Goal: Task Accomplishment & Management: Complete application form

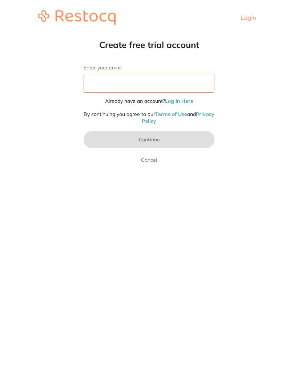
click at [177, 84] on input "Enter your email" at bounding box center [149, 83] width 131 height 19
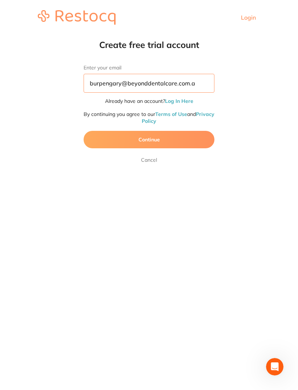
type input "[EMAIL_ADDRESS][DOMAIN_NAME]"
click at [186, 138] on button "Continue" at bounding box center [149, 139] width 131 height 17
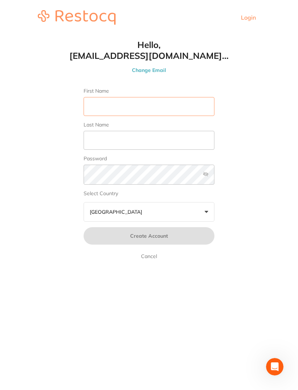
click at [182, 107] on input "First Name" at bounding box center [149, 106] width 131 height 19
type input "B"
type input "[PERSON_NAME]"
click at [180, 135] on input "Last Name" at bounding box center [149, 140] width 131 height 19
type input "H"
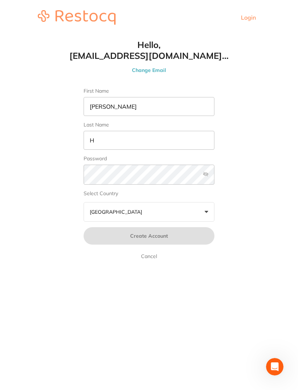
click at [165, 162] on label "Password" at bounding box center [149, 158] width 131 height 6
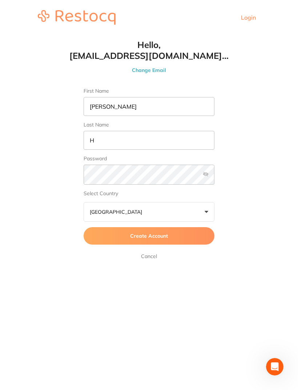
click at [206, 174] on label at bounding box center [206, 174] width 6 height 6
click at [214, 177] on input "checkbox" at bounding box center [214, 177] width 0 height 0
click at [207, 175] on label at bounding box center [206, 174] width 6 height 6
click at [214, 177] on input "checkbox" at bounding box center [214, 177] width 0 height 0
click at [204, 177] on label at bounding box center [206, 174] width 6 height 6
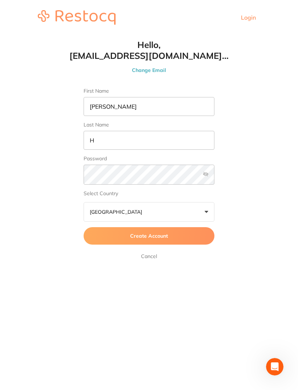
click at [214, 177] on input "checkbox" at bounding box center [214, 177] width 0 height 0
click at [173, 206] on button "Australia +0" at bounding box center [149, 212] width 131 height 20
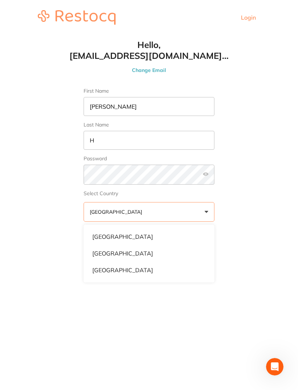
click at [132, 251] on li "[GEOGRAPHIC_DATA]" at bounding box center [148, 253] width 125 height 15
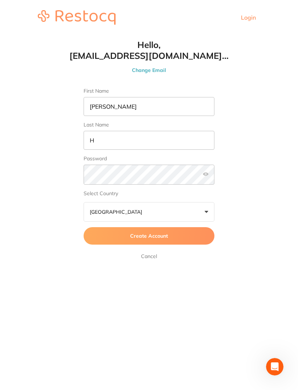
click at [162, 237] on span "Create Account" at bounding box center [149, 235] width 38 height 7
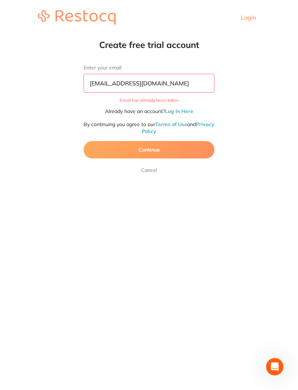
click at [245, 15] on link "Login" at bounding box center [248, 17] width 15 height 7
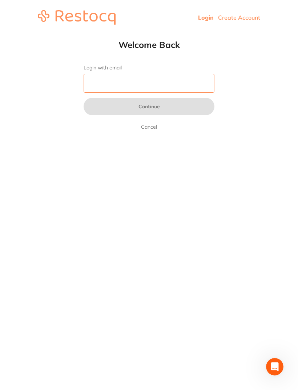
click at [192, 78] on input "Login with email" at bounding box center [149, 83] width 131 height 19
type input "j"
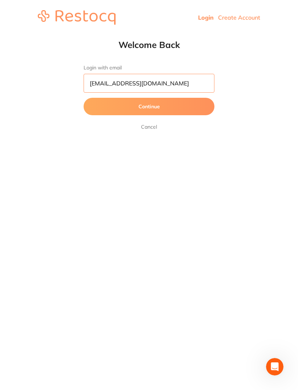
type input "[EMAIL_ADDRESS][DOMAIN_NAME]"
click at [189, 104] on button "Continue" at bounding box center [149, 106] width 131 height 17
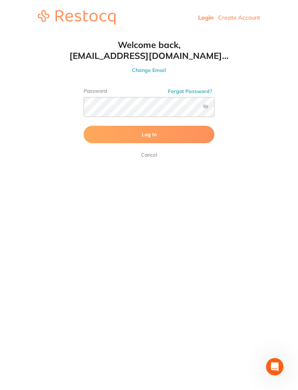
click at [178, 132] on button "Log In" at bounding box center [149, 134] width 131 height 17
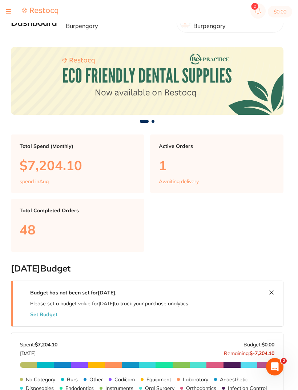
click at [13, 17] on section "$0.00" at bounding box center [149, 11] width 298 height 23
click at [4, 12] on section "$0.00" at bounding box center [149, 11] width 298 height 23
click at [7, 12] on button at bounding box center [8, 11] width 5 height 1
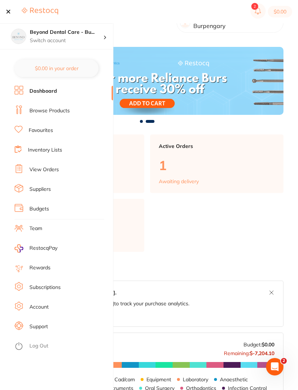
click at [37, 149] on link "Inventory Lists" at bounding box center [45, 149] width 34 height 7
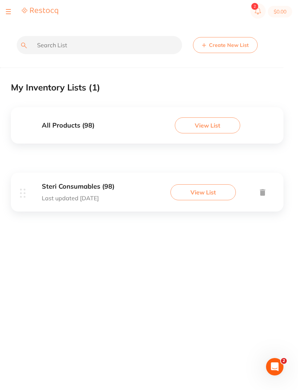
click at [134, 182] on div "Steri Consumables (98) Last updated [DATE] View List" at bounding box center [147, 192] width 272 height 39
